Goal: Task Accomplishment & Management: Manage account settings

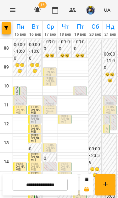
scroll to position [80, 0]
click at [48, 68] on span "[PERSON_NAME]" at bounding box center [50, 72] width 9 height 9
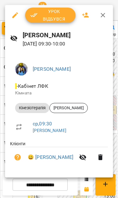
click at [43, 15] on span "Урок відбувся" at bounding box center [50, 15] width 40 height 15
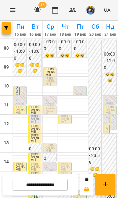
click at [48, 82] on span "[PERSON_NAME]" at bounding box center [50, 81] width 9 height 9
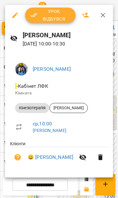
click at [40, 15] on span "Урок відбувся" at bounding box center [50, 15] width 40 height 15
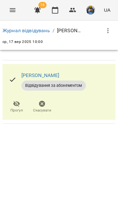
click at [12, 12] on icon "Menu" at bounding box center [13, 10] width 8 height 8
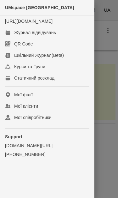
click at [18, 36] on div "Журнал відвідувань" at bounding box center [35, 32] width 42 height 6
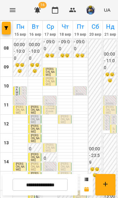
scroll to position [30, 0]
